Goal: Navigation & Orientation: Find specific page/section

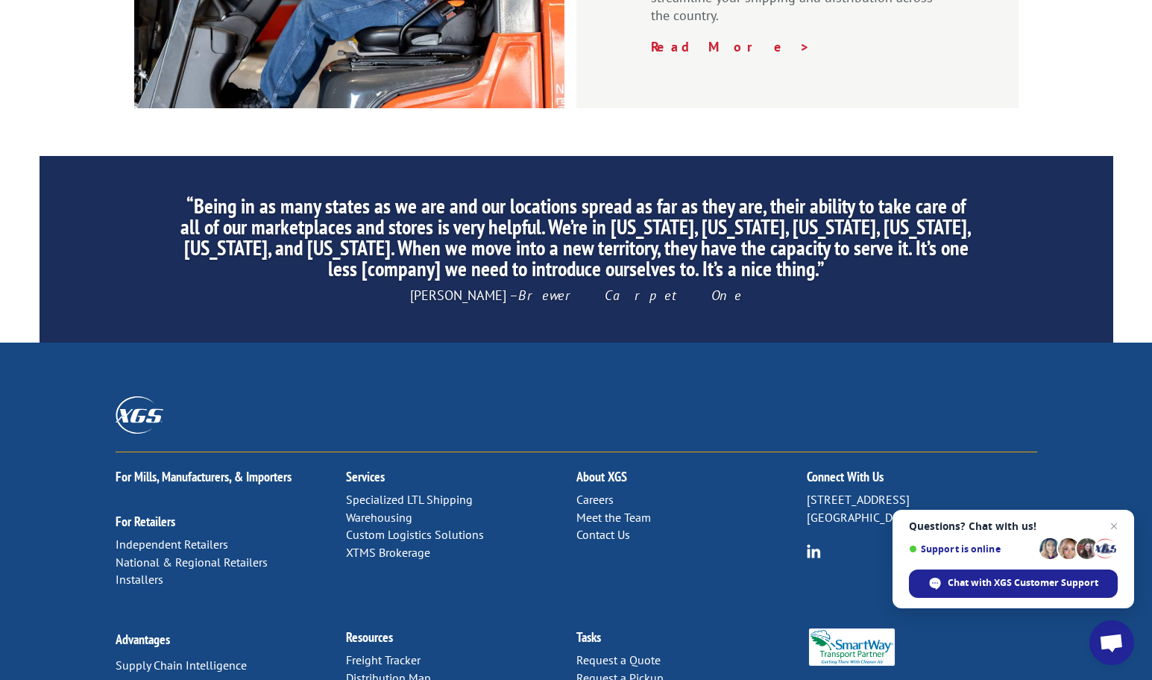
scroll to position [2273, 0]
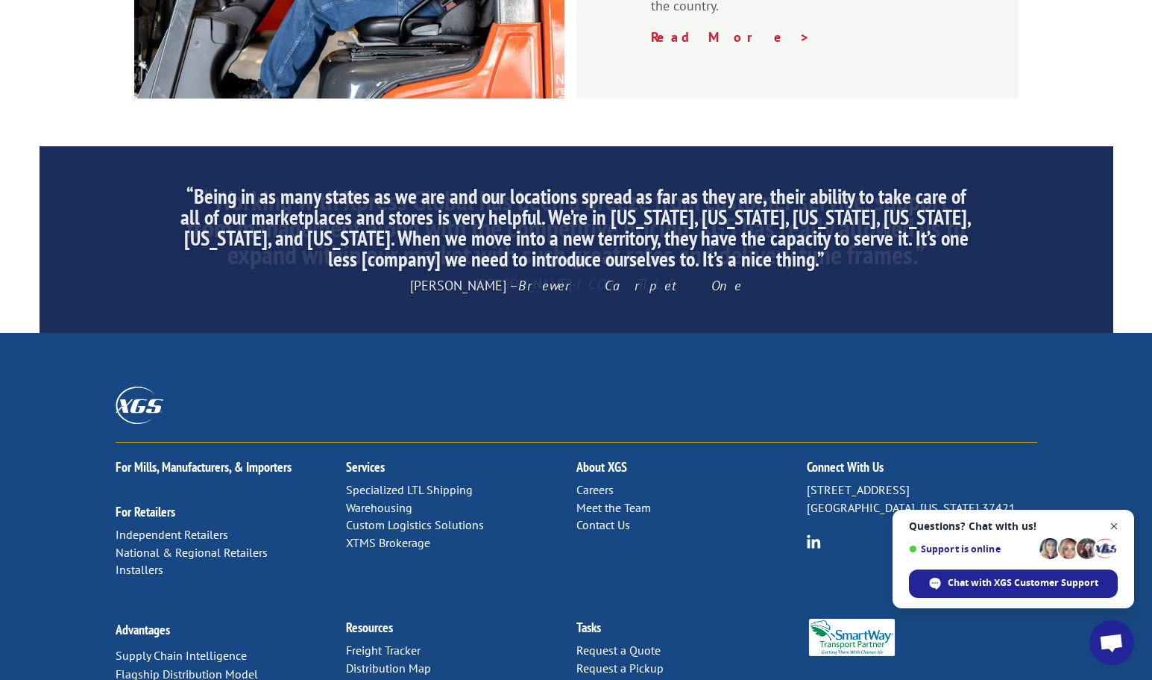
click at [1117, 524] on span "Close chat" at bounding box center [1114, 526] width 19 height 19
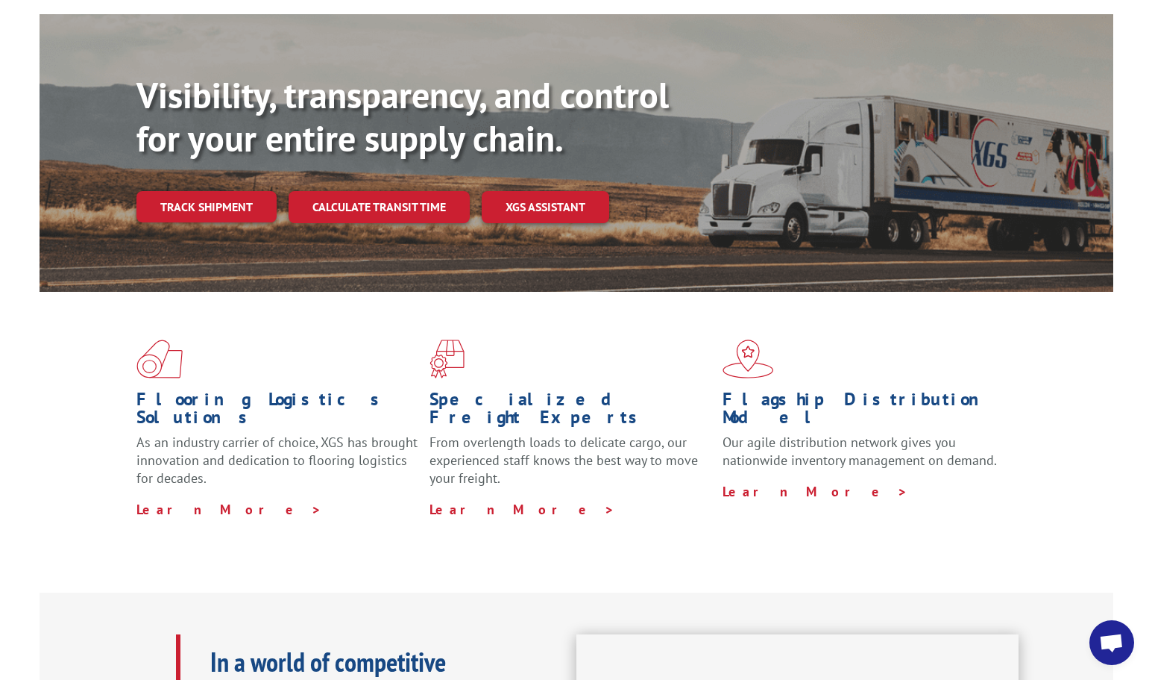
scroll to position [0, 0]
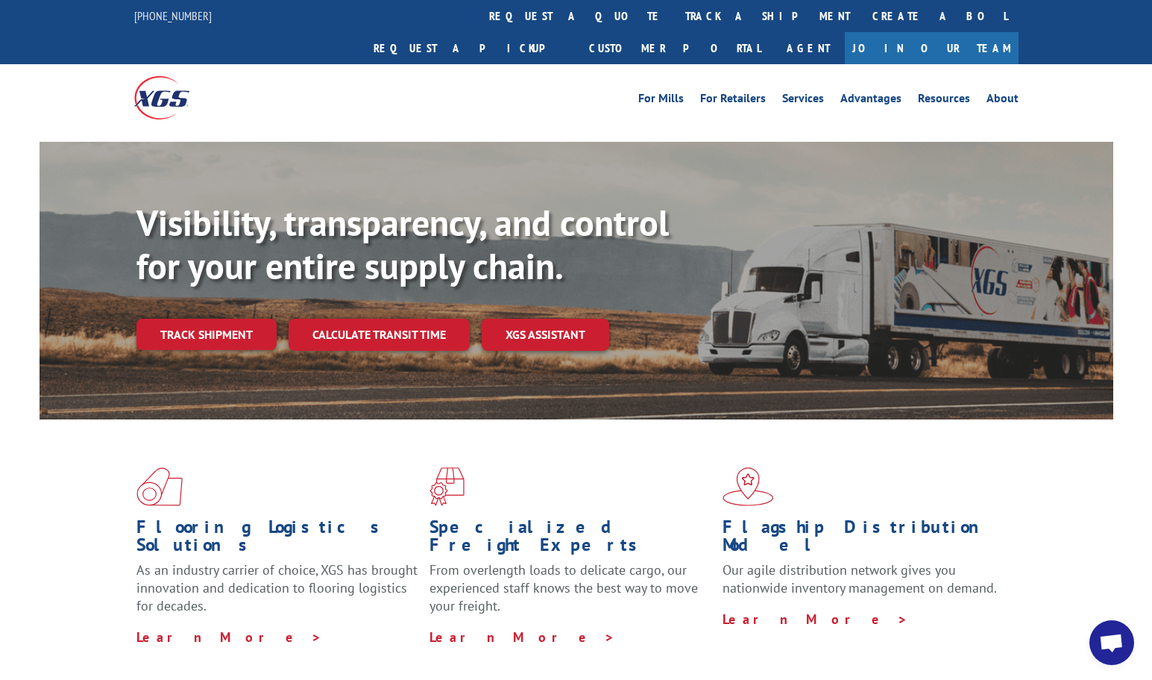
click at [998, 561] on p "Our agile distribution network gives you nationwide inventory management on dem…" at bounding box center [864, 585] width 282 height 49
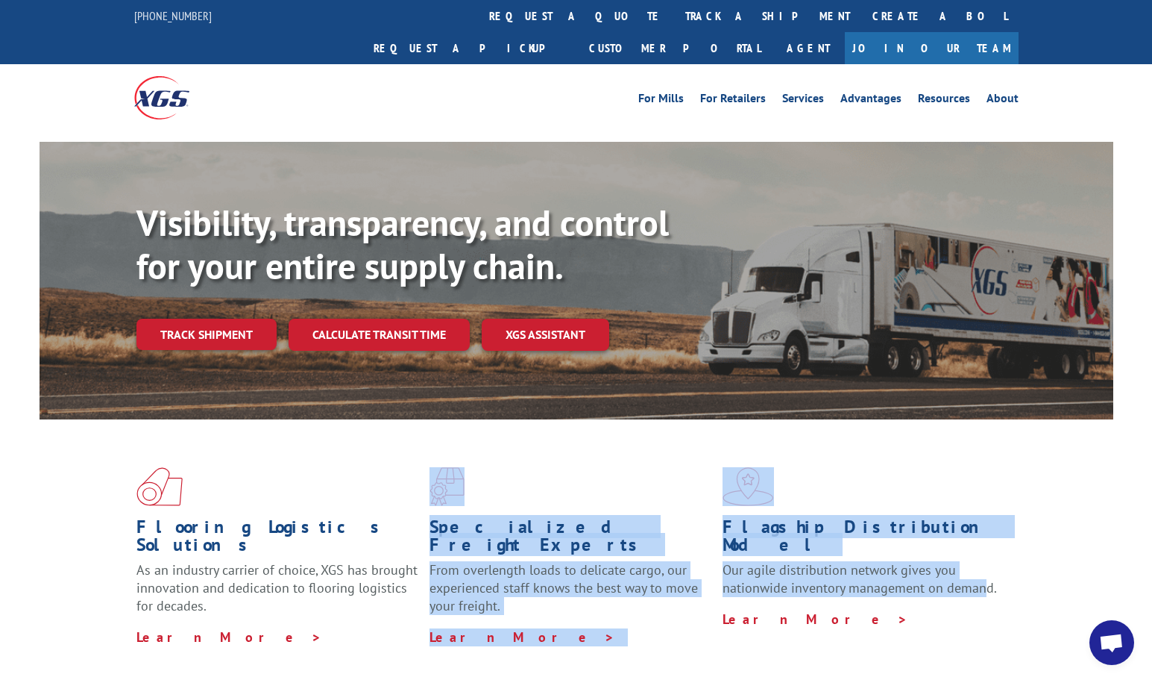
drag, startPoint x: 985, startPoint y: 537, endPoint x: 633, endPoint y: 429, distance: 368.3
click at [633, 429] on div "Flooring Logistics Solutions As an industry carrier of choice, XGS has brought …" at bounding box center [577, 556] width 1074 height 274
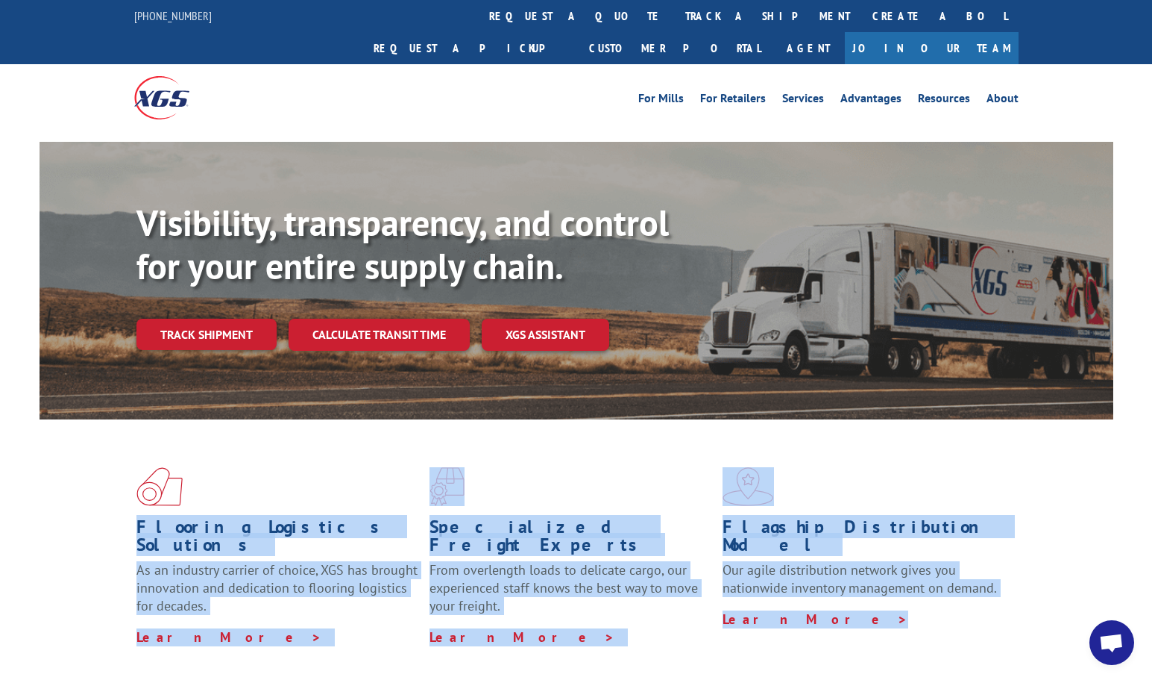
drag, startPoint x: 138, startPoint y: 493, endPoint x: 1036, endPoint y: 582, distance: 902.4
click at [1036, 582] on div "Flooring Logistics Solutions As an industry carrier of choice, XGS has brought …" at bounding box center [577, 556] width 1074 height 274
click at [1060, 477] on div "Flooring Logistics Solutions As an industry carrier of choice, XGS has brought …" at bounding box center [577, 556] width 1074 height 274
